Goal: Task Accomplishment & Management: Manage account settings

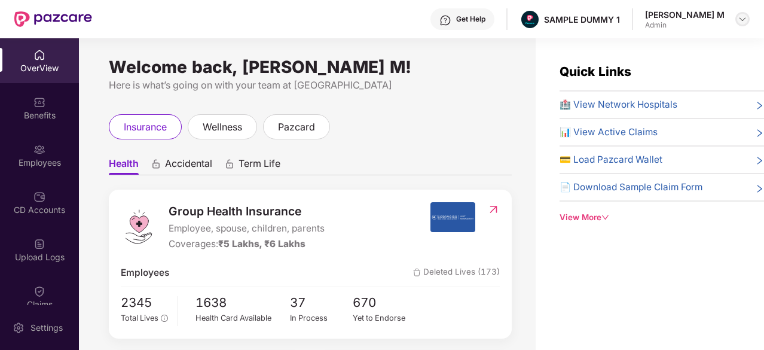
click at [739, 17] on img at bounding box center [742, 19] width 10 height 10
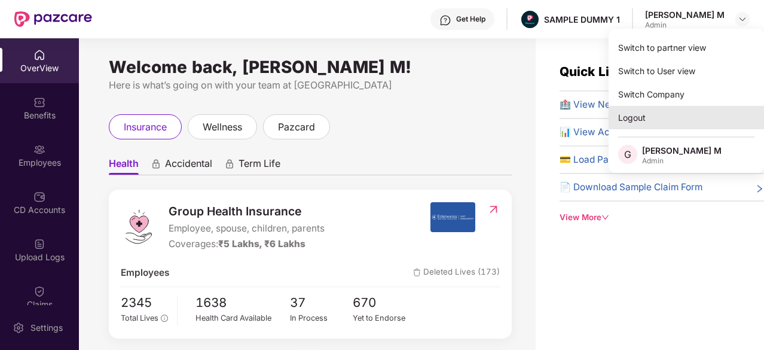
click at [661, 115] on div "Logout" at bounding box center [685, 117] width 155 height 23
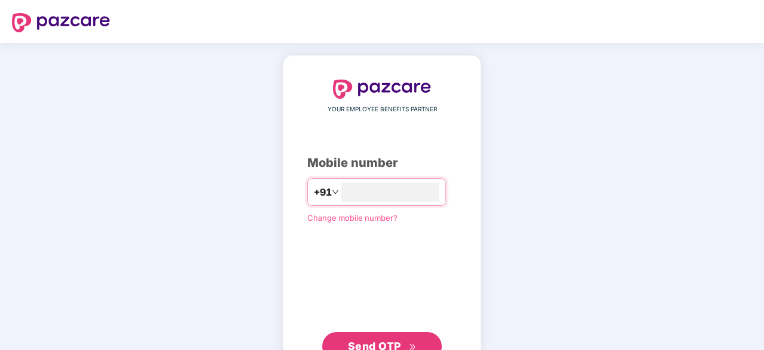
type input "**********"
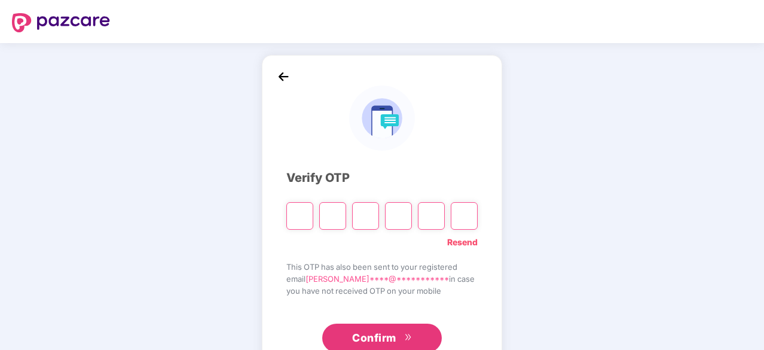
type input "*"
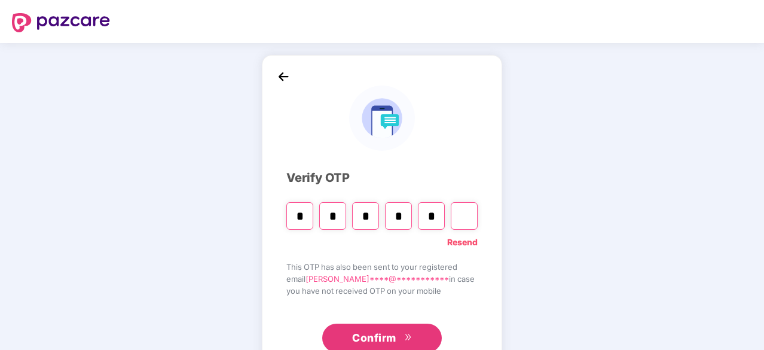
type input "*"
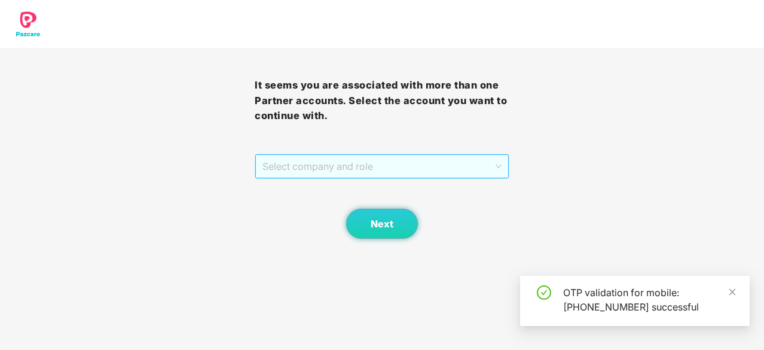
click at [445, 171] on span "Select company and role" at bounding box center [381, 166] width 239 height 23
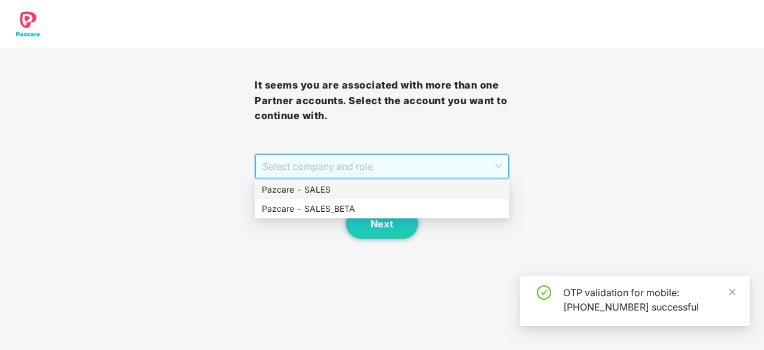
click at [408, 193] on div "Pazcare - SALES" at bounding box center [382, 189] width 240 height 13
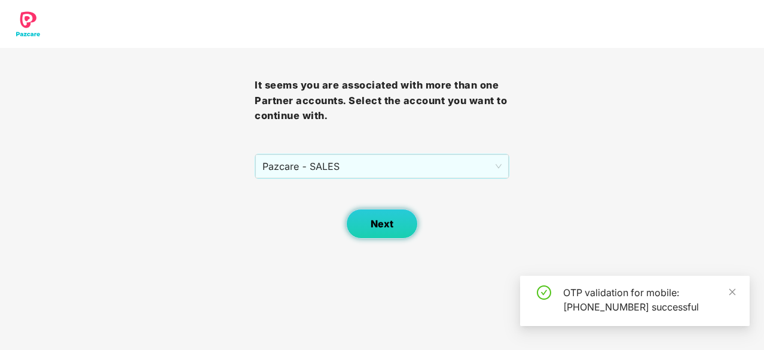
click at [384, 220] on span "Next" at bounding box center [381, 223] width 23 height 11
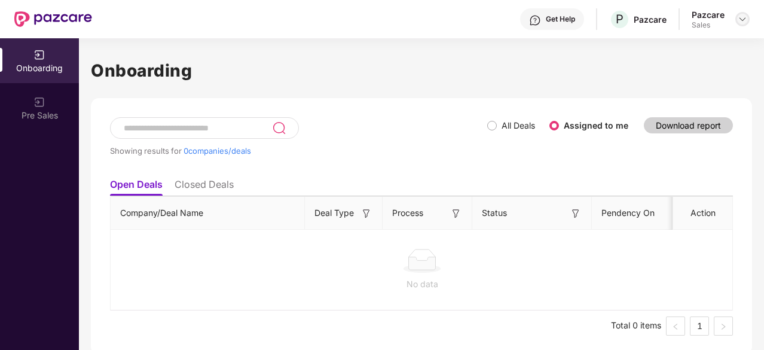
click at [740, 20] on img at bounding box center [742, 19] width 10 height 10
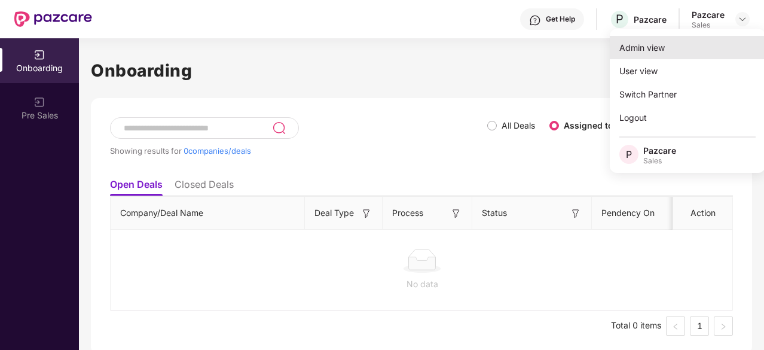
click at [667, 48] on div "Admin view" at bounding box center [687, 47] width 155 height 23
